Goal: Task Accomplishment & Management: Complete application form

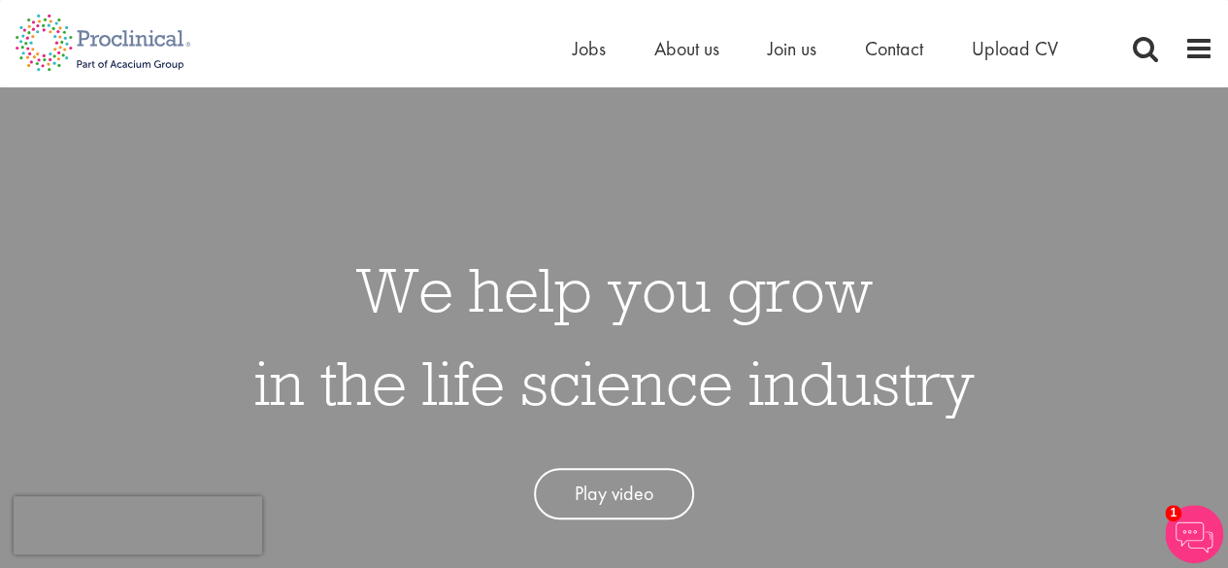
click at [1173, 515] on span "1" at bounding box center [1173, 513] width 17 height 17
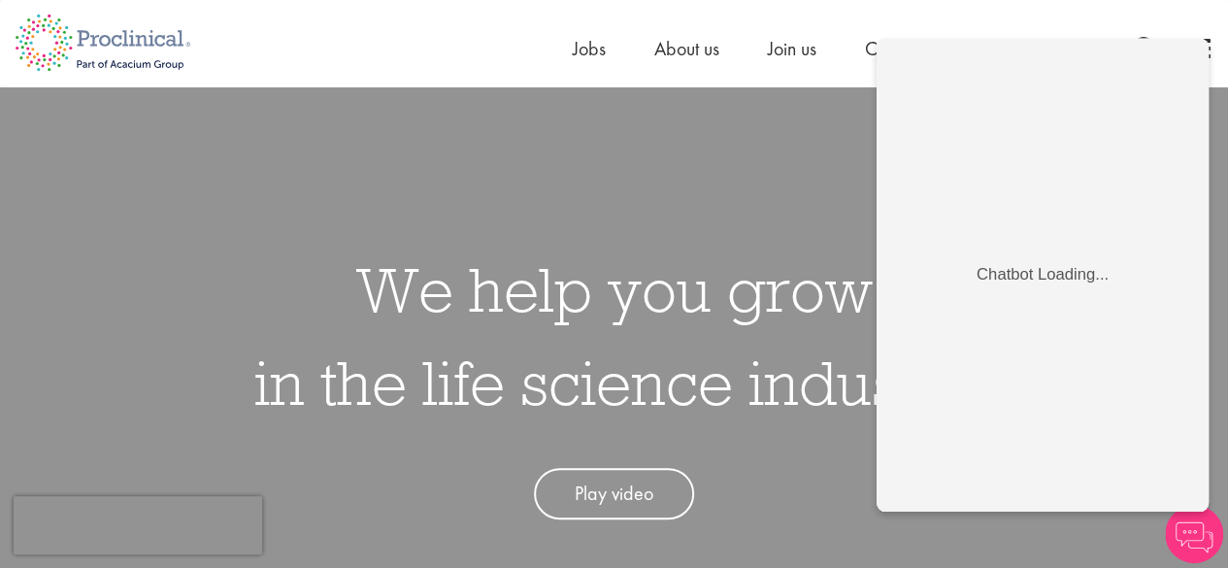
click at [757, 189] on div "We help you grow in the life science industry Play video" at bounding box center [613, 371] width 1257 height 568
click at [672, 154] on div "We help you grow in the life science industry Play video" at bounding box center [613, 371] width 1257 height 568
click at [260, 30] on div "Home Jobs About us Join us Contact Upload CV" at bounding box center [607, 36] width 1214 height 73
click at [277, 29] on div "Home Jobs About us Join us Contact Upload CV" at bounding box center [607, 36] width 1214 height 73
click at [208, 225] on div "We help you grow in the life science industry Play video" at bounding box center [613, 371] width 1257 height 568
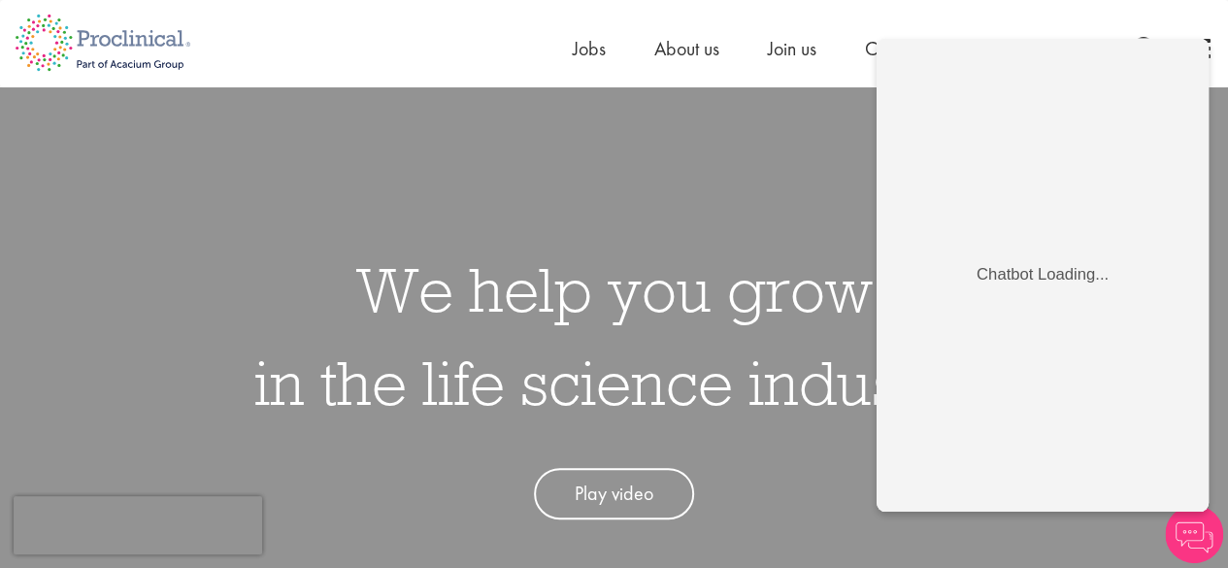
click at [208, 225] on div "We help you grow in the life science industry Play video" at bounding box center [613, 371] width 1257 height 568
click at [96, 404] on div "We help you grow in the life science industry Play video" at bounding box center [613, 371] width 1257 height 568
click at [727, 382] on h1 "We help you grow in the life science industry" at bounding box center [614, 336] width 720 height 186
click at [573, 47] on span "Jobs" at bounding box center [589, 48] width 33 height 25
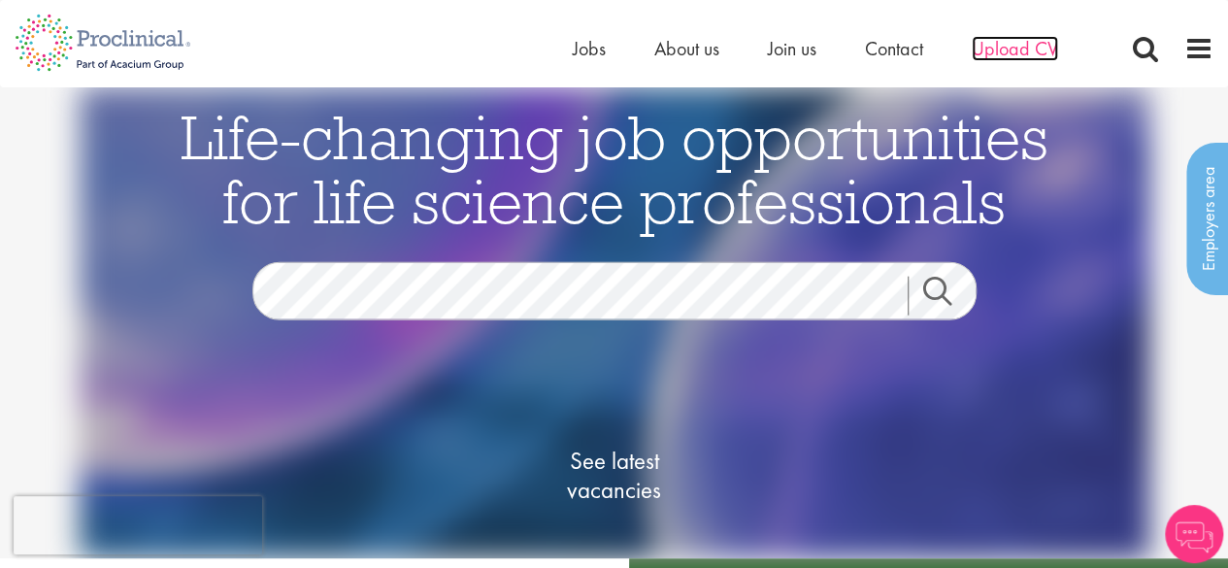
click at [1002, 46] on span "Upload CV" at bounding box center [1015, 48] width 86 height 25
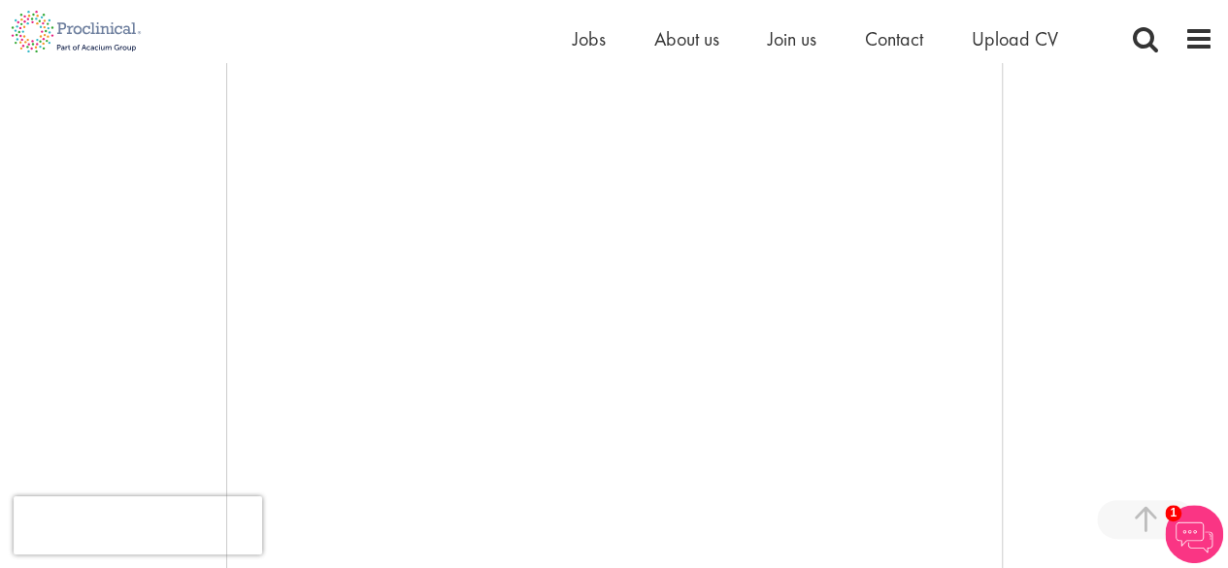
scroll to position [388, 0]
click at [1000, 40] on span "Upload CV" at bounding box center [1015, 38] width 86 height 25
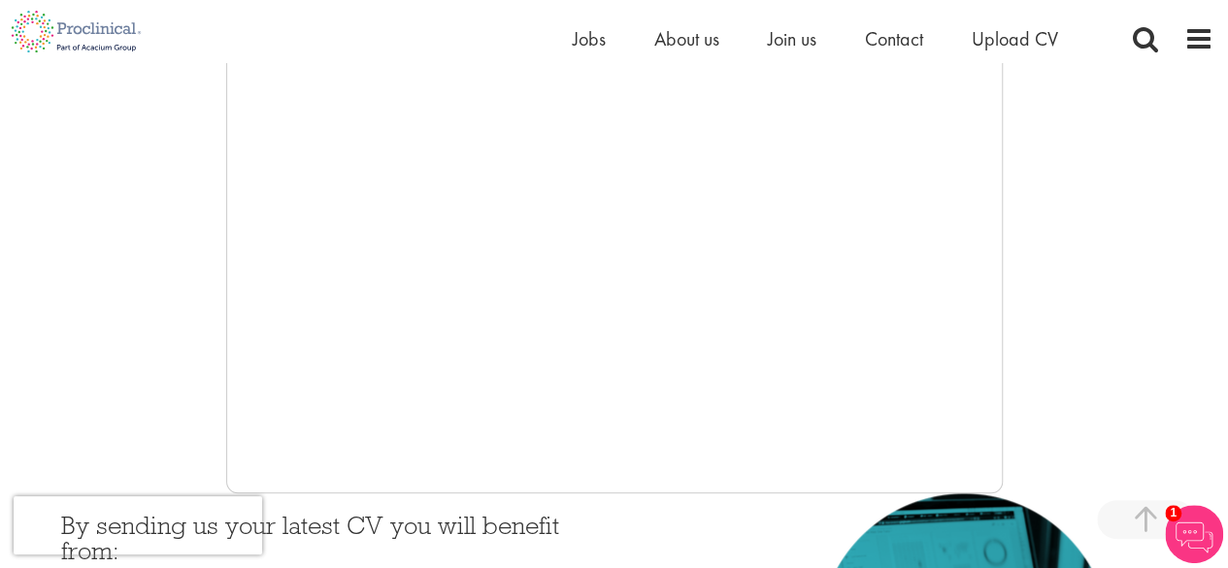
scroll to position [485, 0]
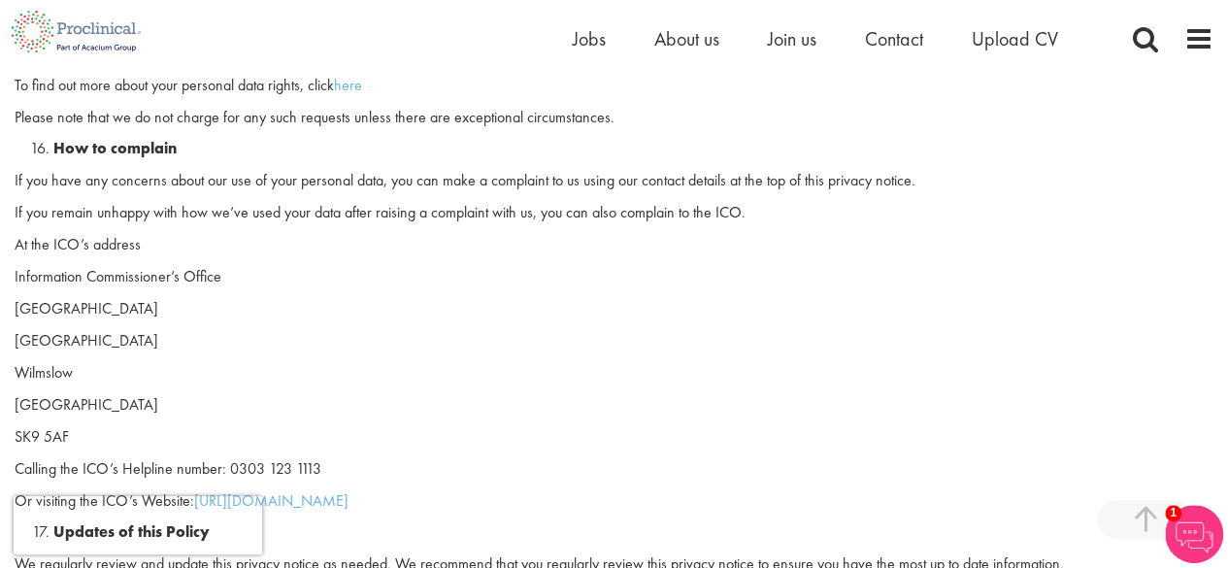
scroll to position [5438, 0]
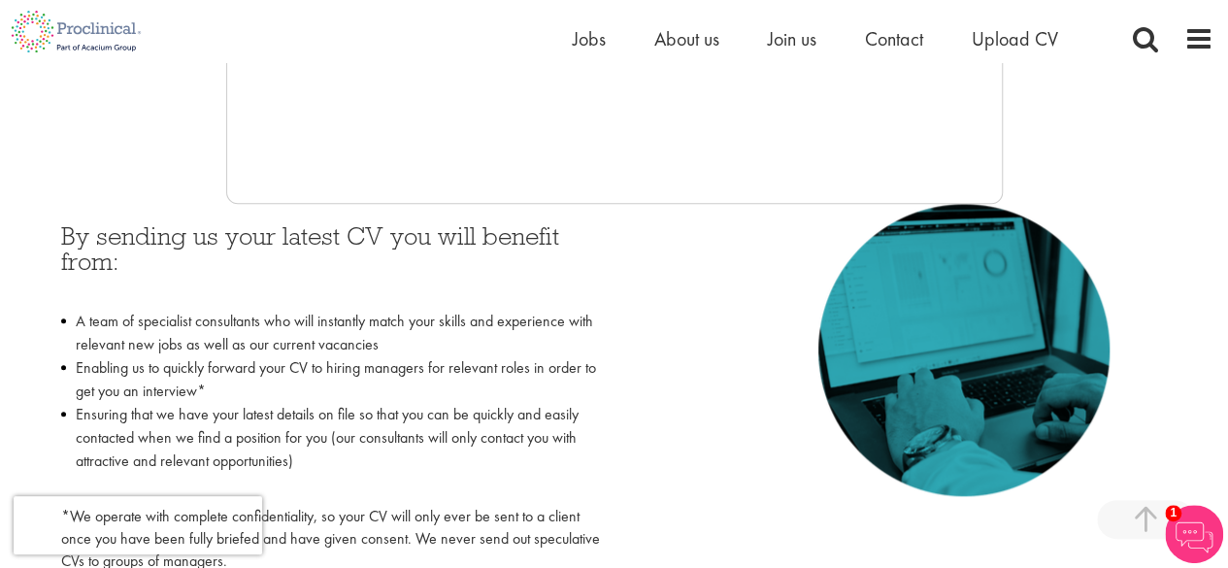
scroll to position [680, 0]
